Goal: Task Accomplishment & Management: Use online tool/utility

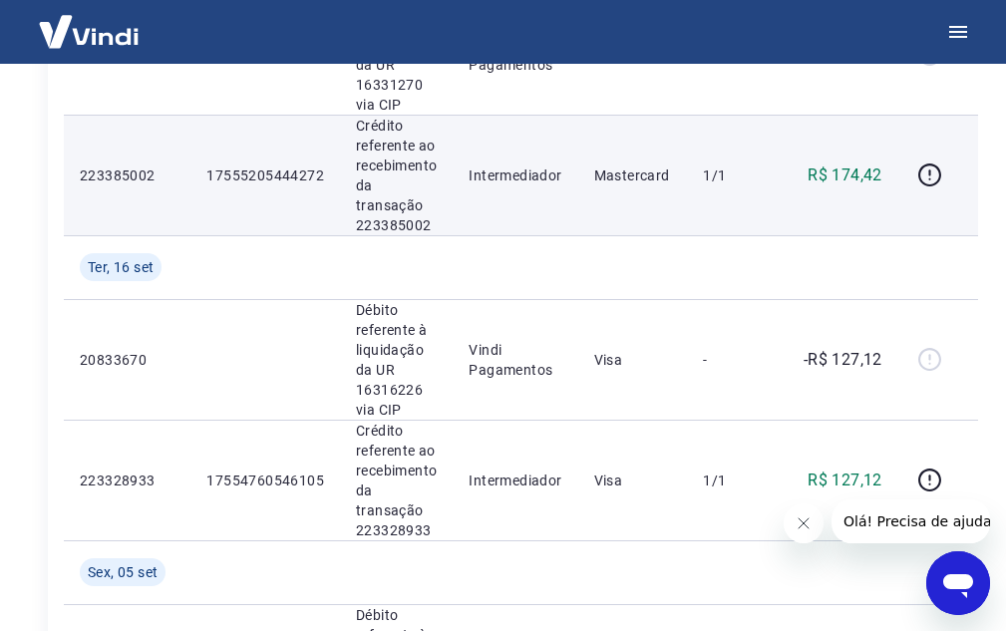
scroll to position [498, 0]
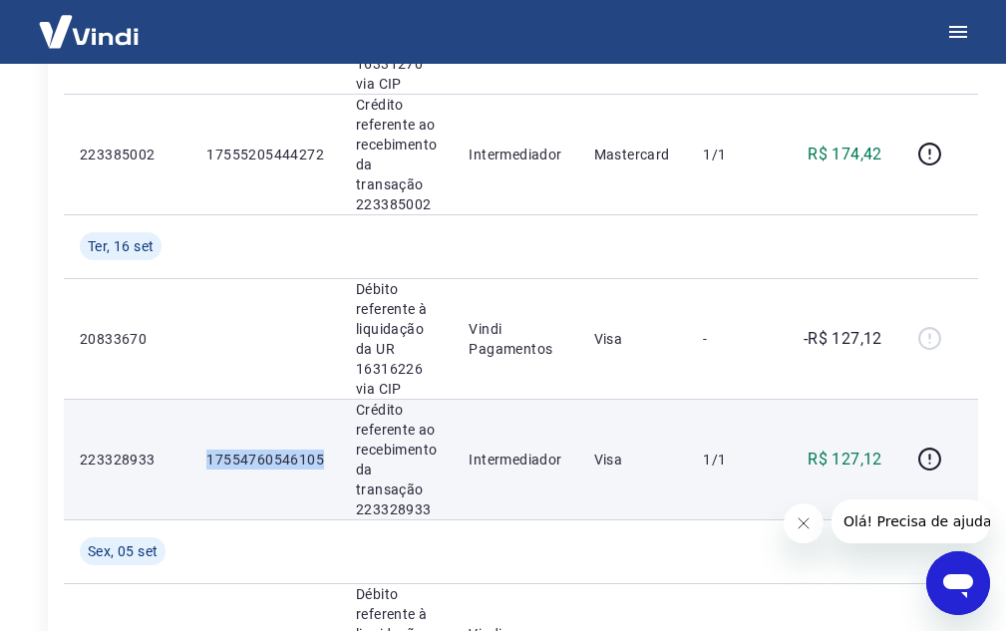
drag, startPoint x: 208, startPoint y: 457, endPoint x: 319, endPoint y: 452, distance: 110.8
click at [319, 452] on p "17554760546105" at bounding box center [265, 460] width 118 height 20
copy p "17554760546105"
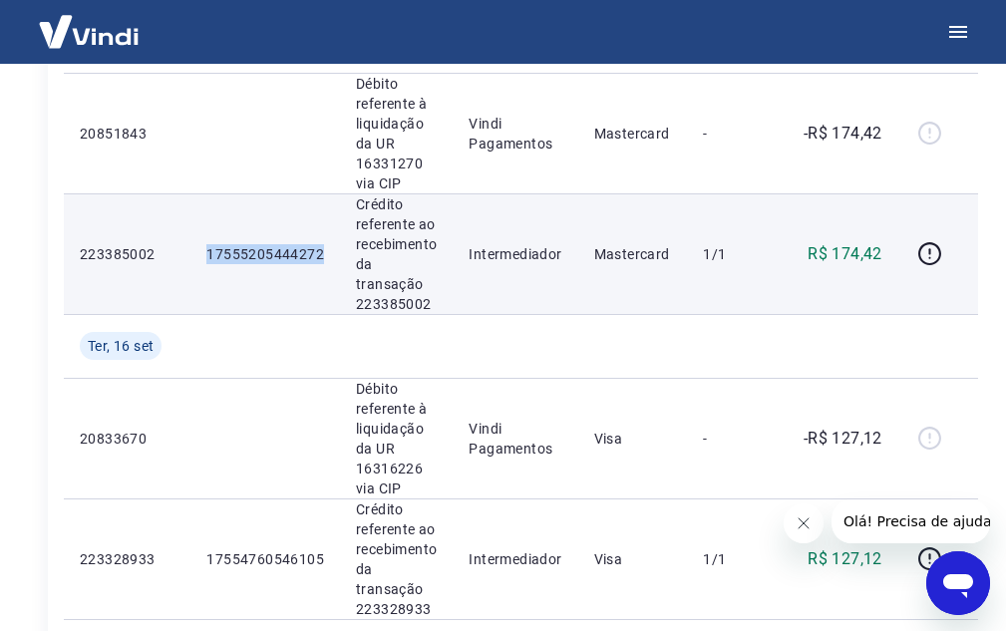
drag, startPoint x: 204, startPoint y: 248, endPoint x: 319, endPoint y: 248, distance: 114.6
click at [319, 248] on td "17555205444272" at bounding box center [265, 253] width 150 height 121
copy p "17555205444272"
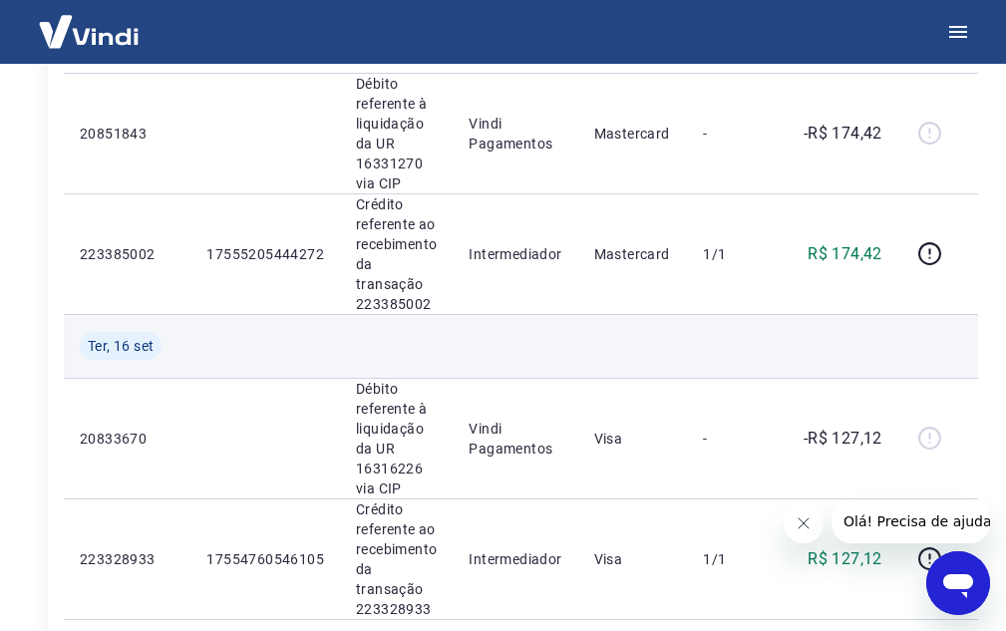
click at [588, 353] on td at bounding box center [633, 346] width 110 height 64
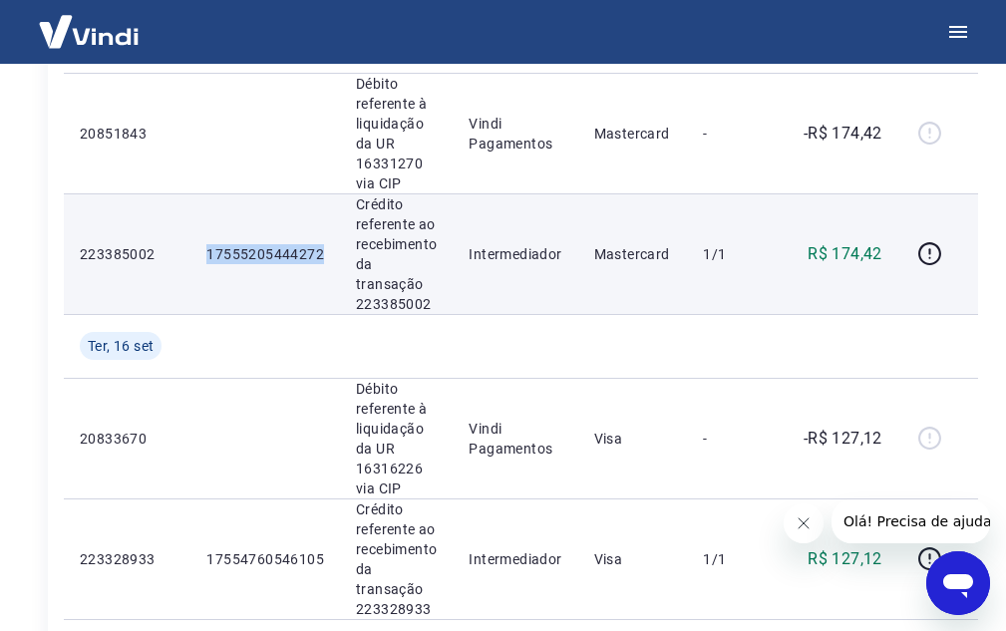
drag, startPoint x: 206, startPoint y: 254, endPoint x: 323, endPoint y: 254, distance: 116.6
click at [323, 254] on td "17555205444272" at bounding box center [265, 253] width 150 height 121
copy p "17555205444272"
